Goal: Submit feedback/report problem

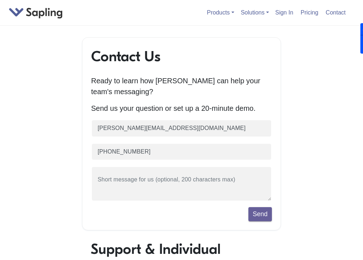
click at [10, 122] on div "Contact Us Ready to learn how Sapling can help your team's messaging? Send us y…" at bounding box center [181, 255] width 347 height 437
click at [156, 120] on div "Contact Us Ready to learn how Sapling can help your team's messaging? Send us y…" at bounding box center [181, 133] width 199 height 193
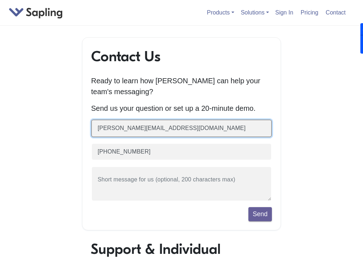
click at [157, 129] on input "emily@thordata.com" at bounding box center [181, 128] width 181 height 18
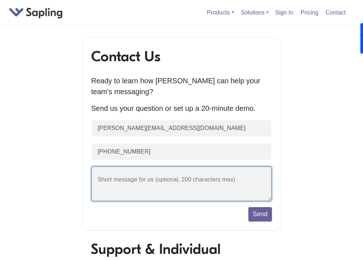
click at [147, 184] on textarea at bounding box center [181, 183] width 181 height 35
click at [162, 183] on textarea at bounding box center [181, 183] width 181 height 35
click at [166, 188] on textarea at bounding box center [181, 183] width 181 height 35
paste textarea "Strategic Partnership Opportunity: Mutual Growth with Thordata's Global Proxy S…"
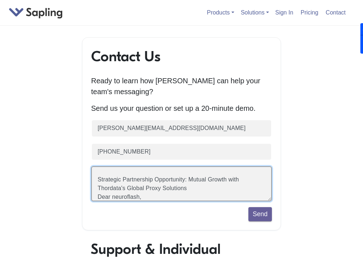
scroll to position [17, 0]
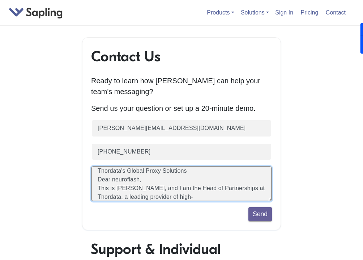
click at [169, 178] on textarea "Strategic Partnership Opportunity: Mutual Growth with Thordata's Global Proxy S…" at bounding box center [181, 183] width 181 height 35
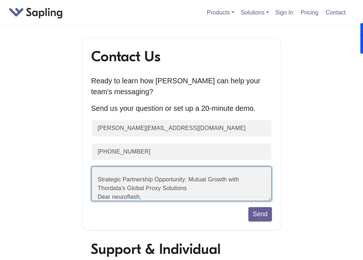
click at [138, 196] on textarea "Strategic Partnership Opportunity: Mutual Growth with Thordata's Global Proxy S…" at bounding box center [181, 183] width 181 height 35
type textarea "Strategic Partnership Opportunity: Mutual Growth with Thordata's Global Proxy S…"
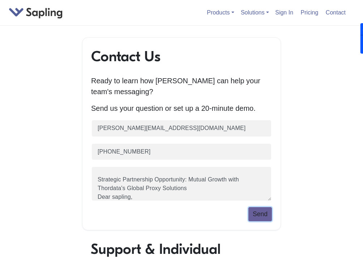
click at [262, 208] on button "Send" at bounding box center [261, 214] width 24 height 14
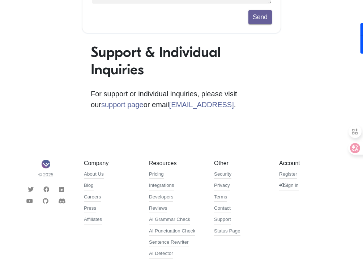
scroll to position [258, 0]
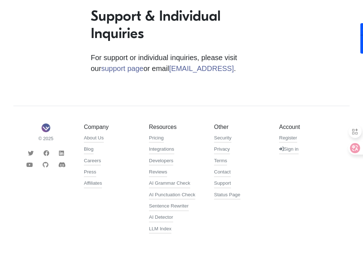
click at [9, 92] on div "Thank you. We'll be in touch soon. Contact Us Ready to learn how [PERSON_NAME] …" at bounding box center [181, 10] width 347 height 462
click at [72, 54] on div "Thank you. We'll be in touch soon. Contact Us Ready to learn how [PERSON_NAME] …" at bounding box center [181, 10] width 347 height 462
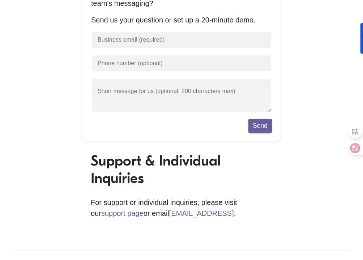
scroll to position [0, 0]
